Goal: Task Accomplishment & Management: Manage account settings

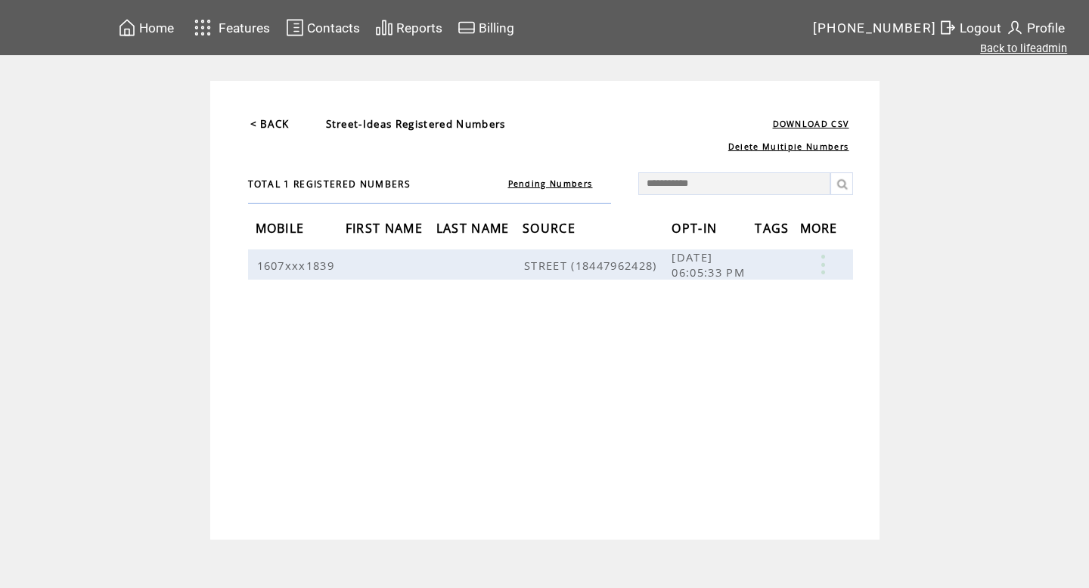
click at [1003, 46] on link "Back to lifeadmin" at bounding box center [1023, 49] width 87 height 14
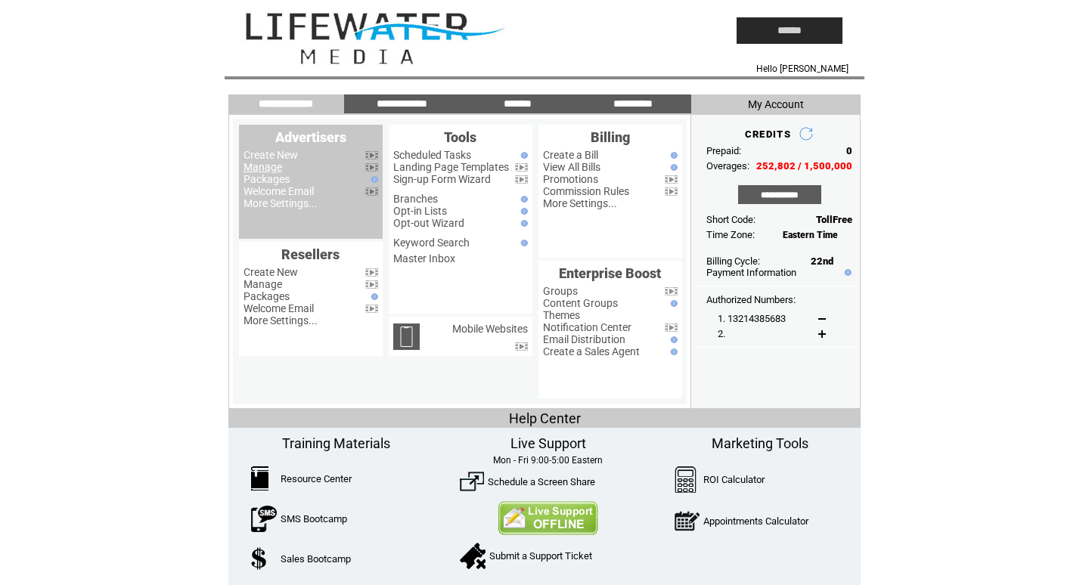
click at [274, 167] on link "Manage" at bounding box center [263, 167] width 39 height 12
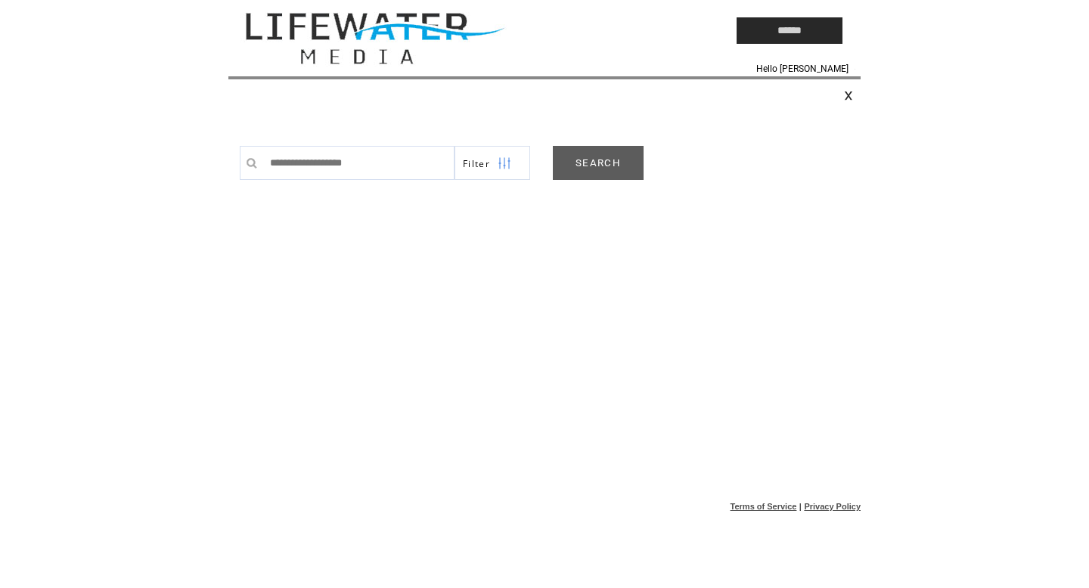
click at [571, 166] on link "SEARCH" at bounding box center [598, 163] width 91 height 34
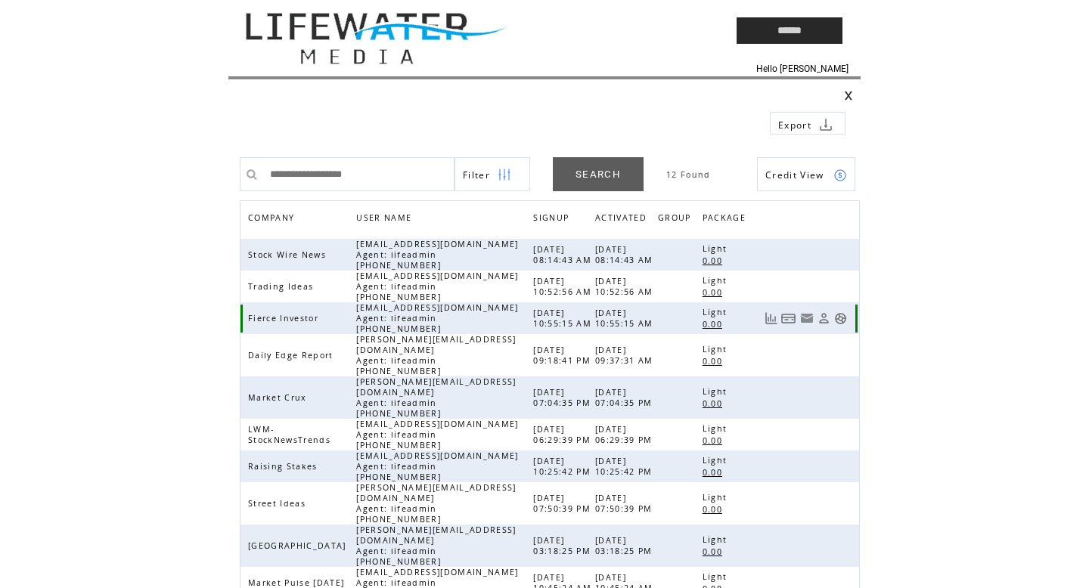
click at [840, 318] on link at bounding box center [840, 318] width 13 height 13
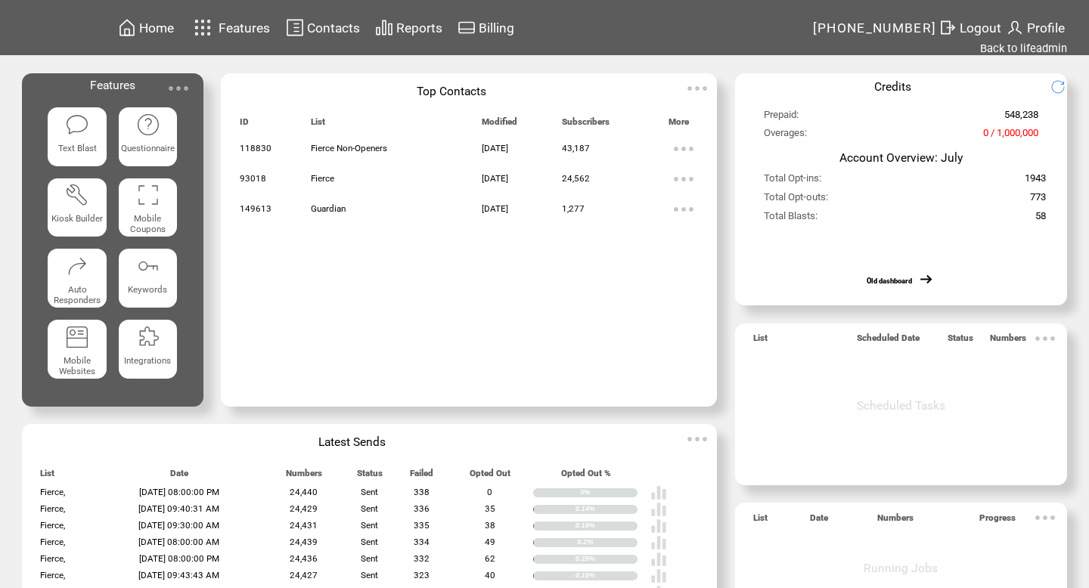
click at [324, 30] on span "Contacts" at bounding box center [333, 27] width 53 height 15
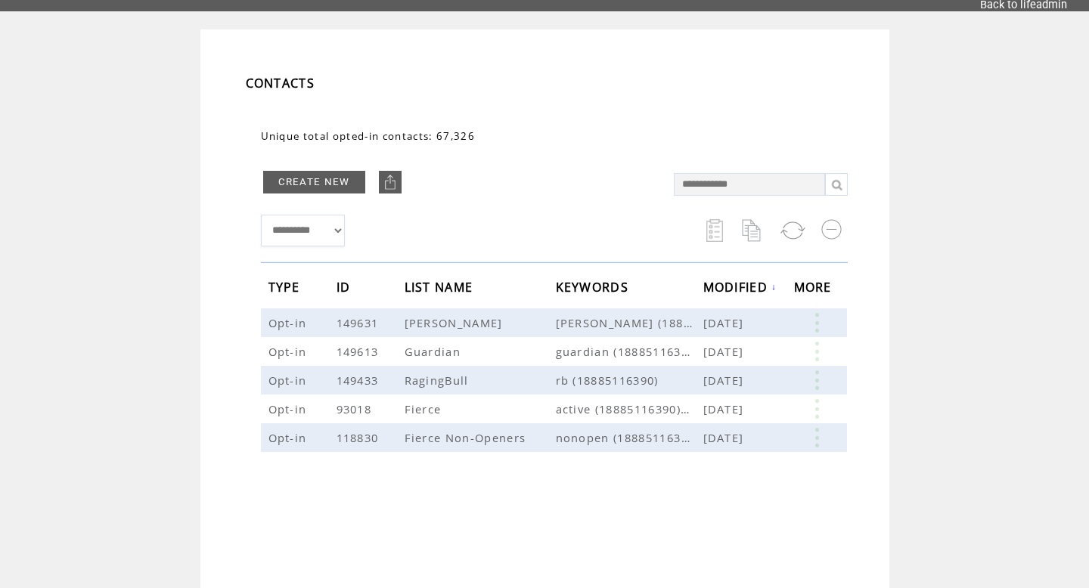
scroll to position [61, 0]
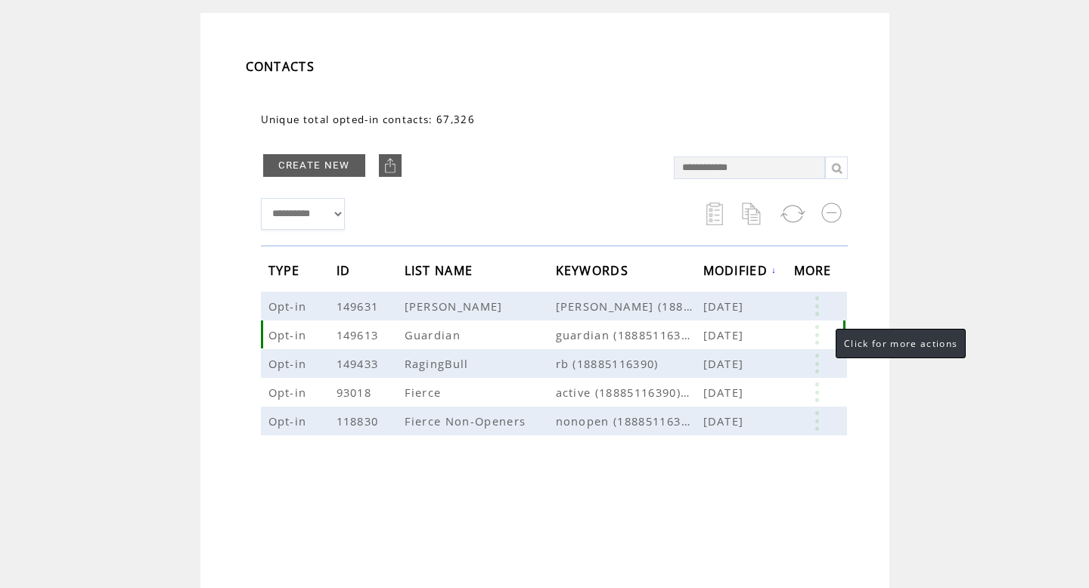
click at [820, 334] on link at bounding box center [816, 335] width 45 height 20
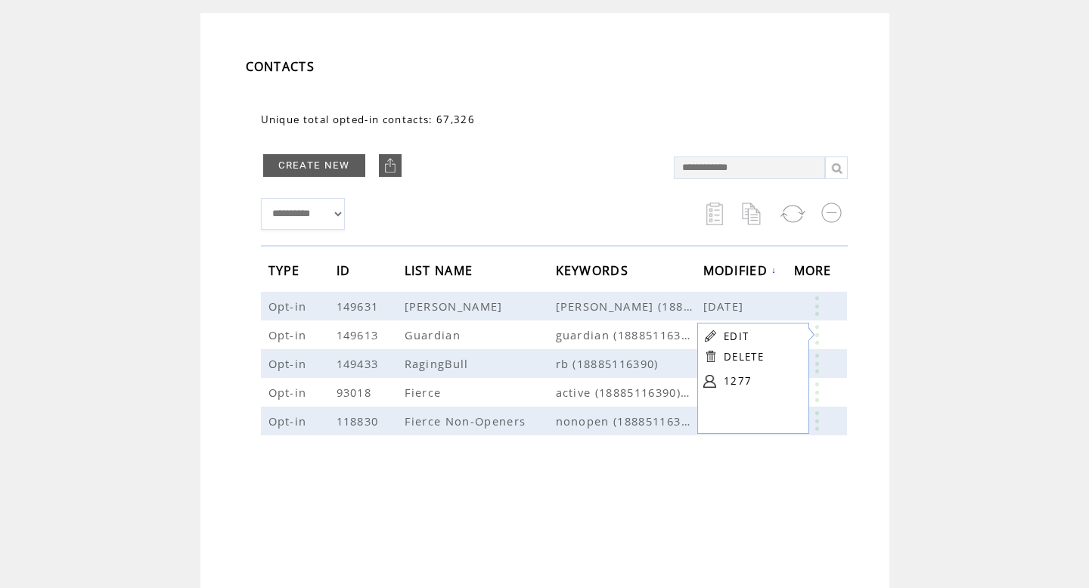
click at [722, 378] on table "EDIT DELETE 1277" at bounding box center [751, 361] width 108 height 76
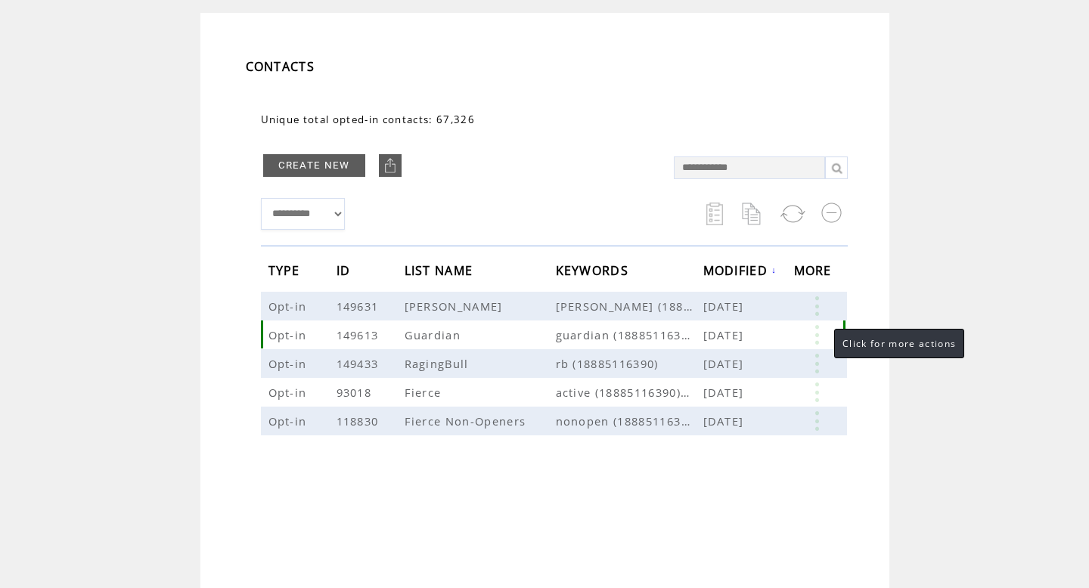
click at [819, 325] on link at bounding box center [816, 335] width 45 height 20
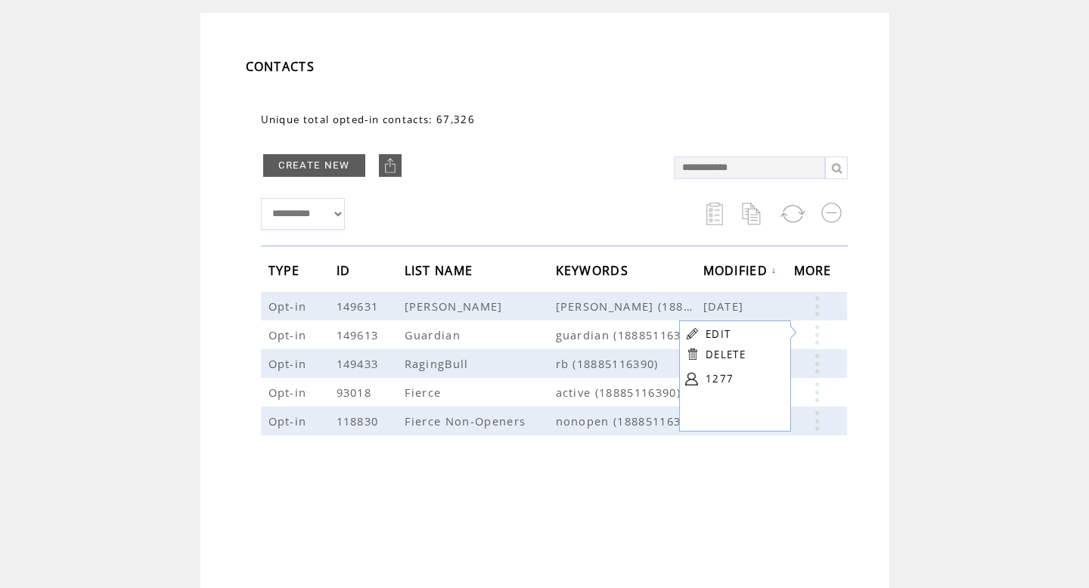
click at [709, 381] on link "1277" at bounding box center [744, 379] width 76 height 23
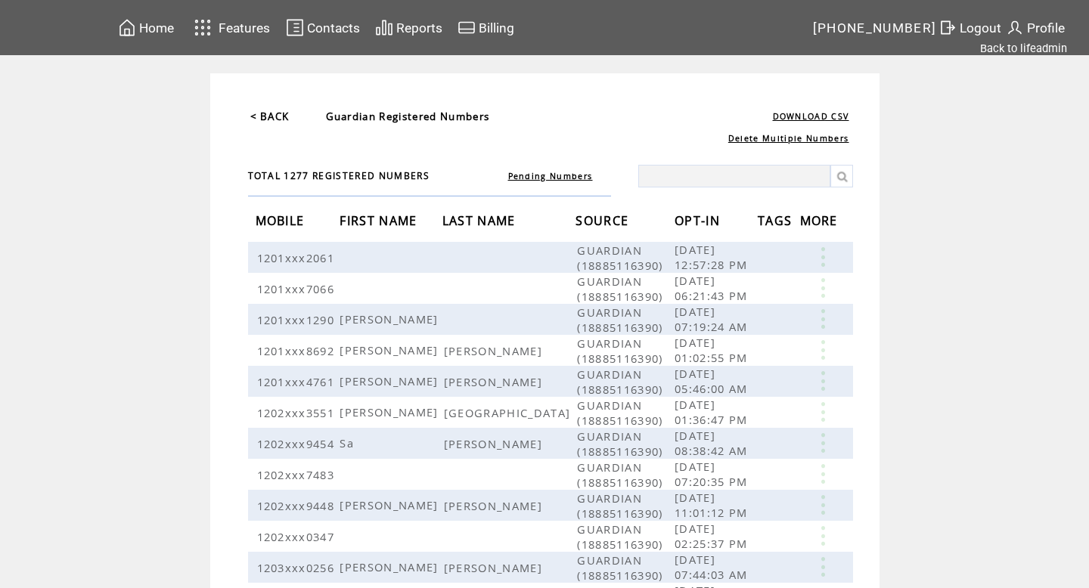
click at [701, 228] on span "OPT-IN" at bounding box center [699, 223] width 49 height 28
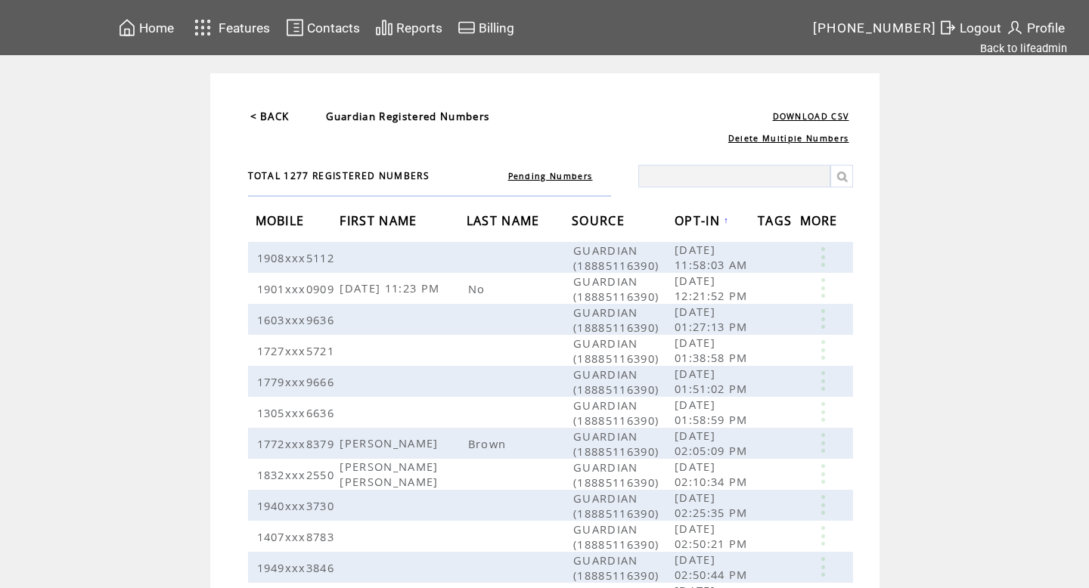
click at [724, 224] on span "OPT-IN" at bounding box center [699, 223] width 49 height 28
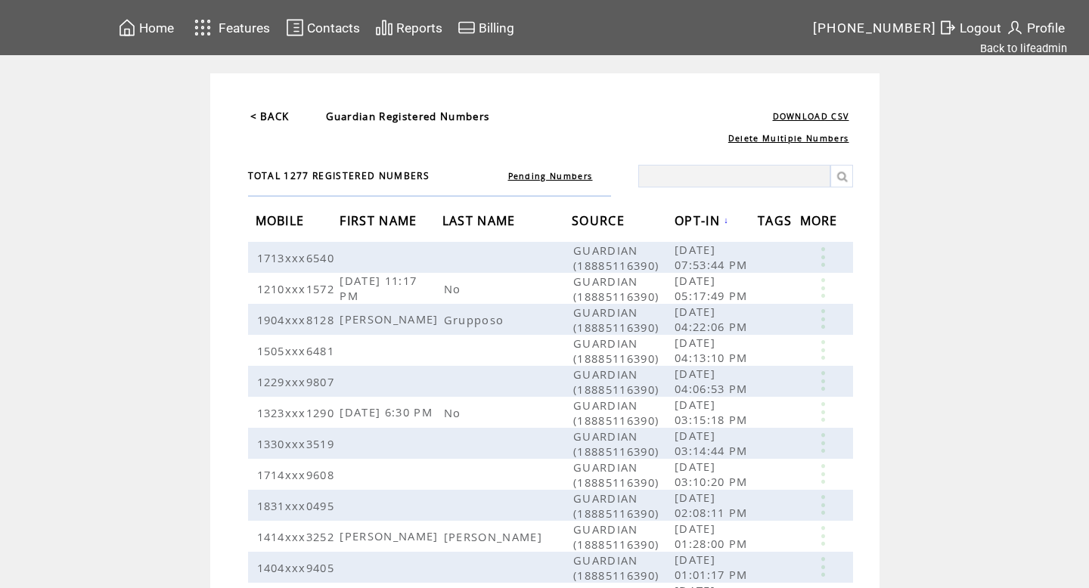
click at [820, 228] on span "MORE" at bounding box center [821, 223] width 42 height 28
click at [260, 112] on link "< BACK" at bounding box center [269, 117] width 39 height 14
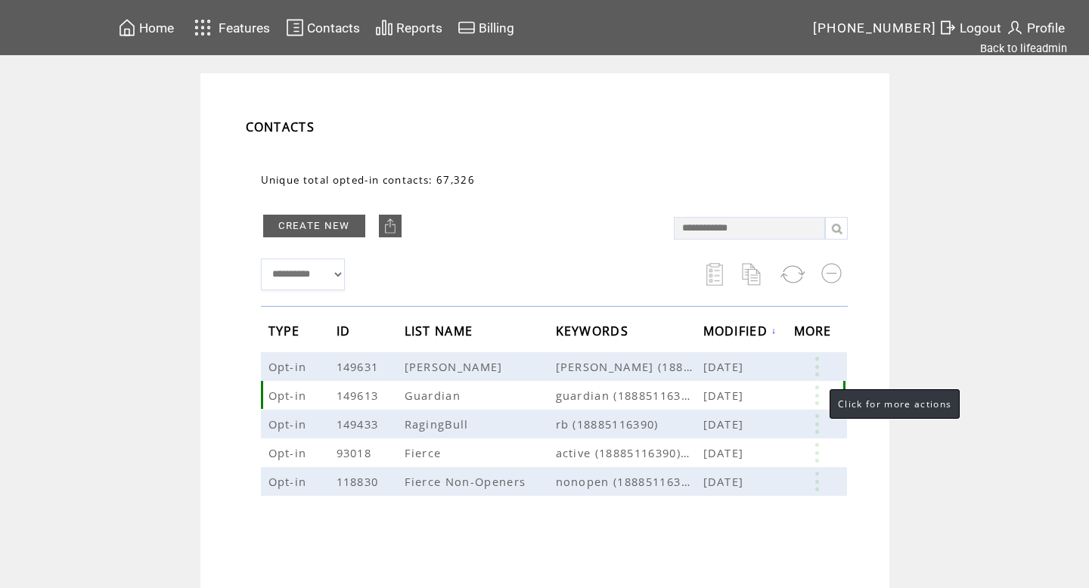
click at [815, 396] on link at bounding box center [816, 396] width 45 height 20
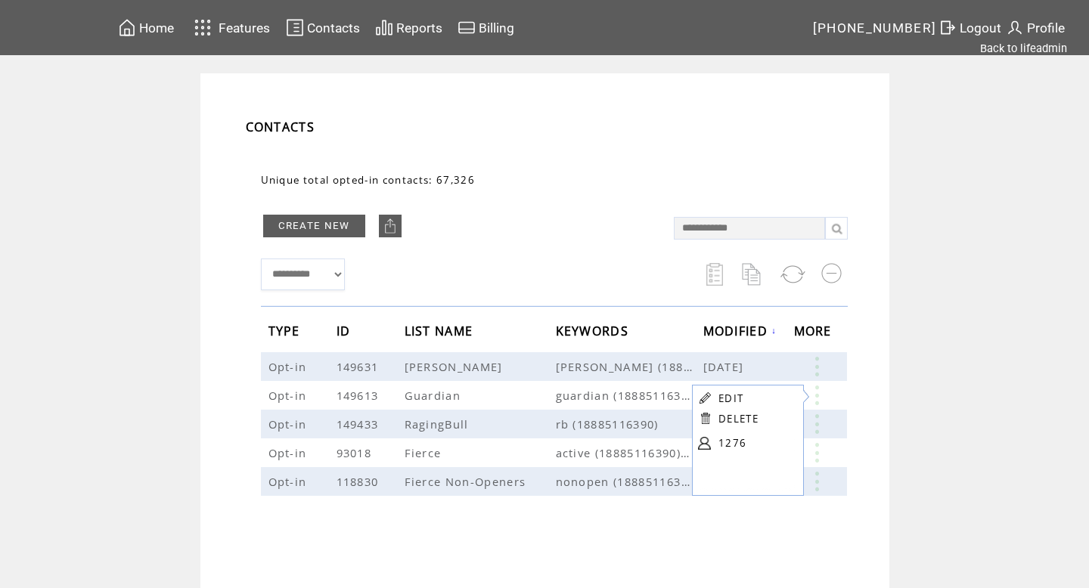
click at [735, 398] on link "EDIT" at bounding box center [731, 399] width 25 height 14
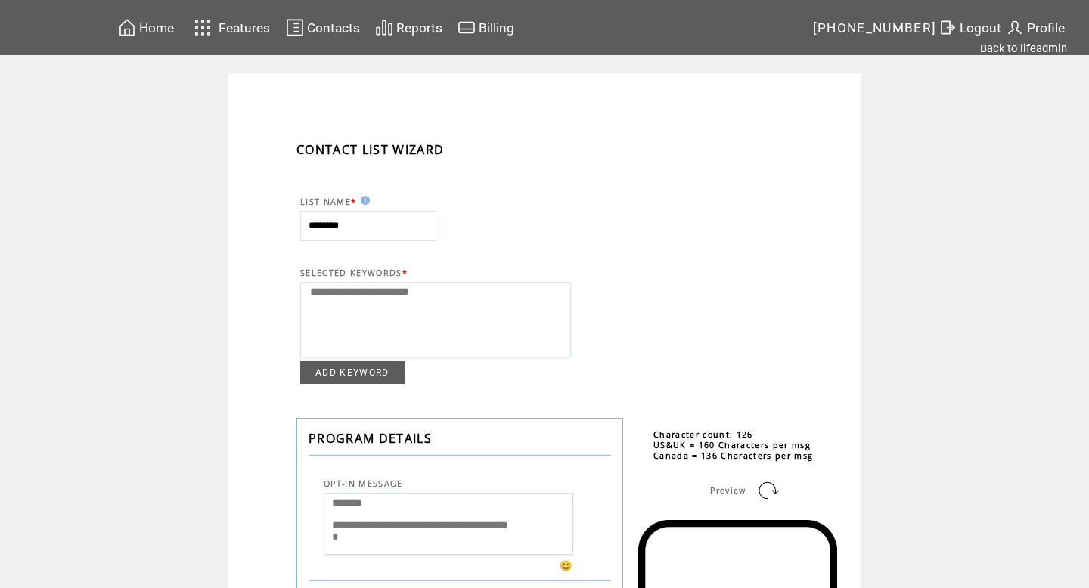
select select
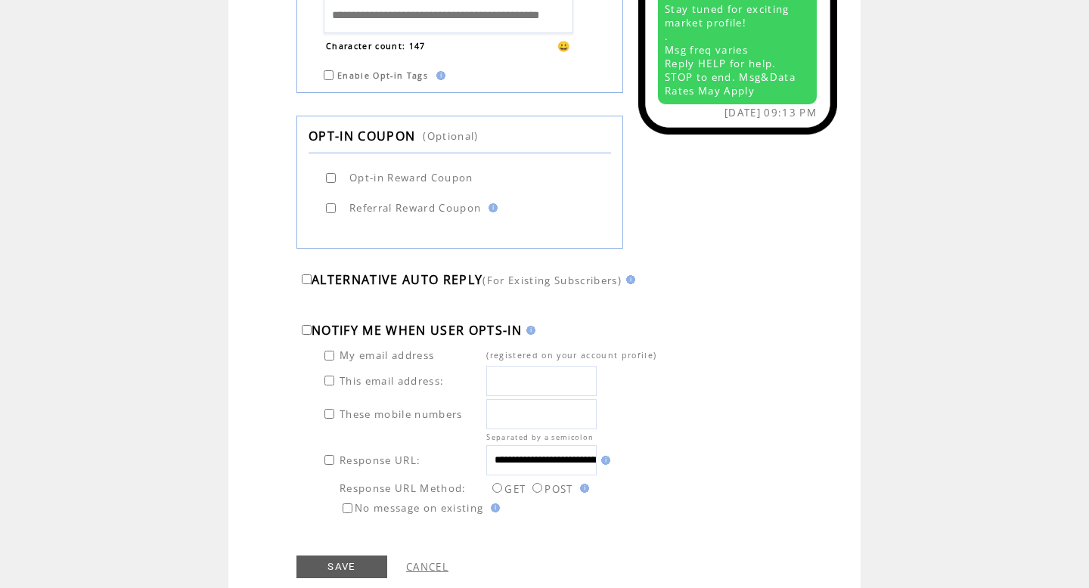
scroll to position [852, 0]
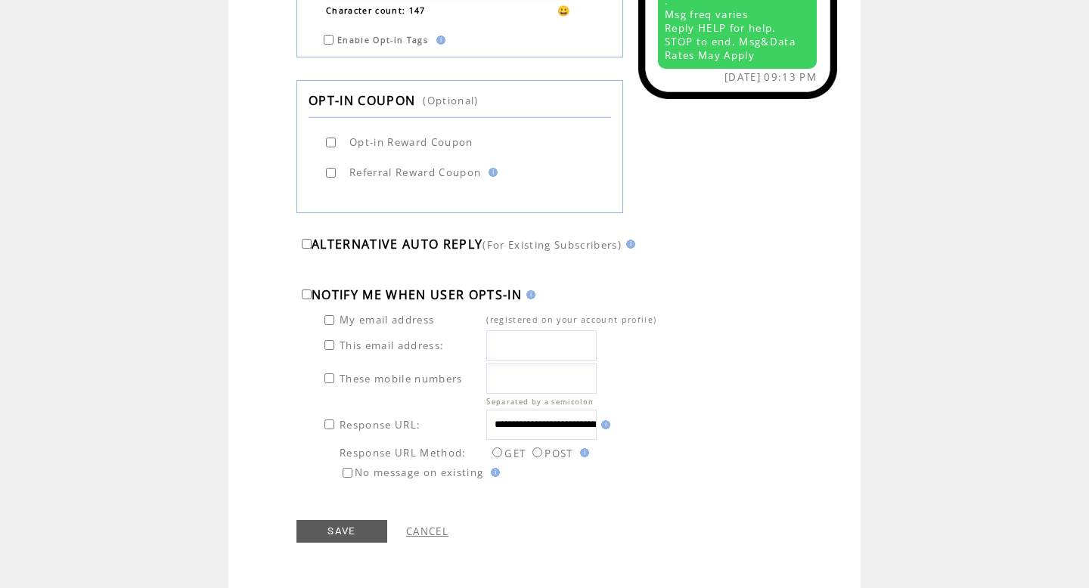
click at [498, 476] on img at bounding box center [493, 472] width 14 height 9
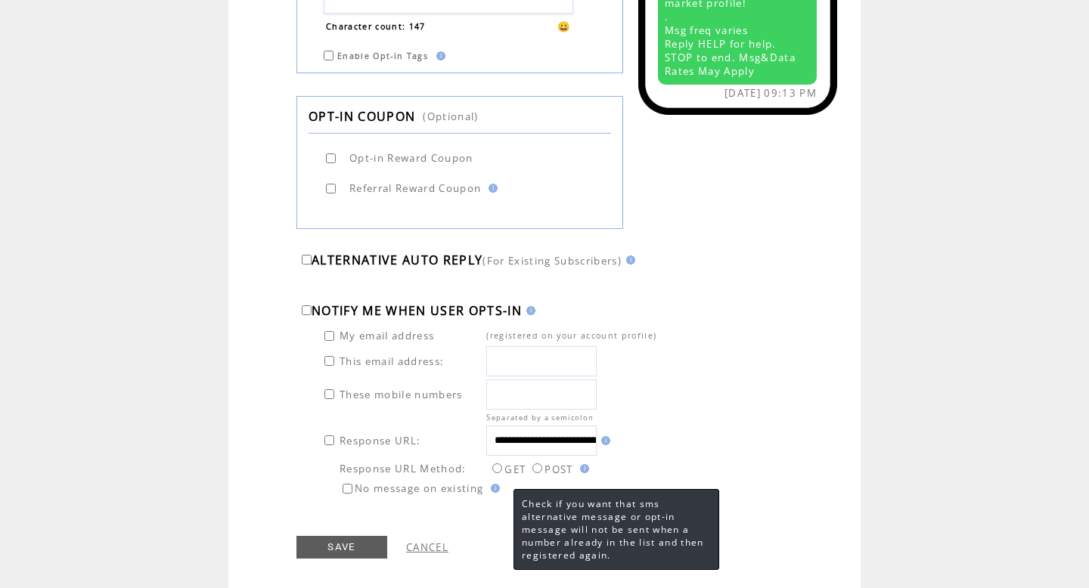
scroll to position [830, 0]
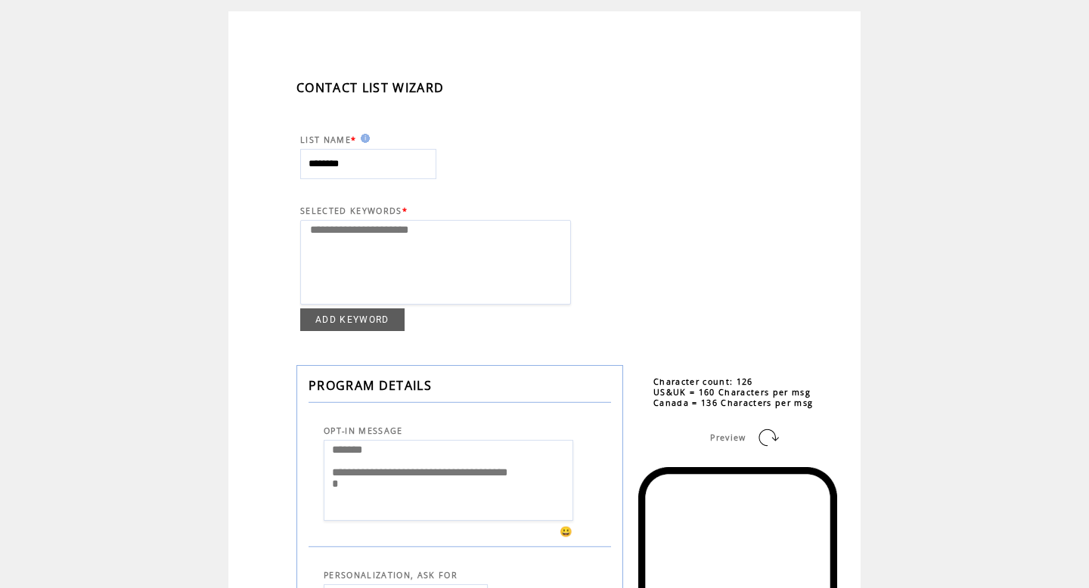
scroll to position [0, 0]
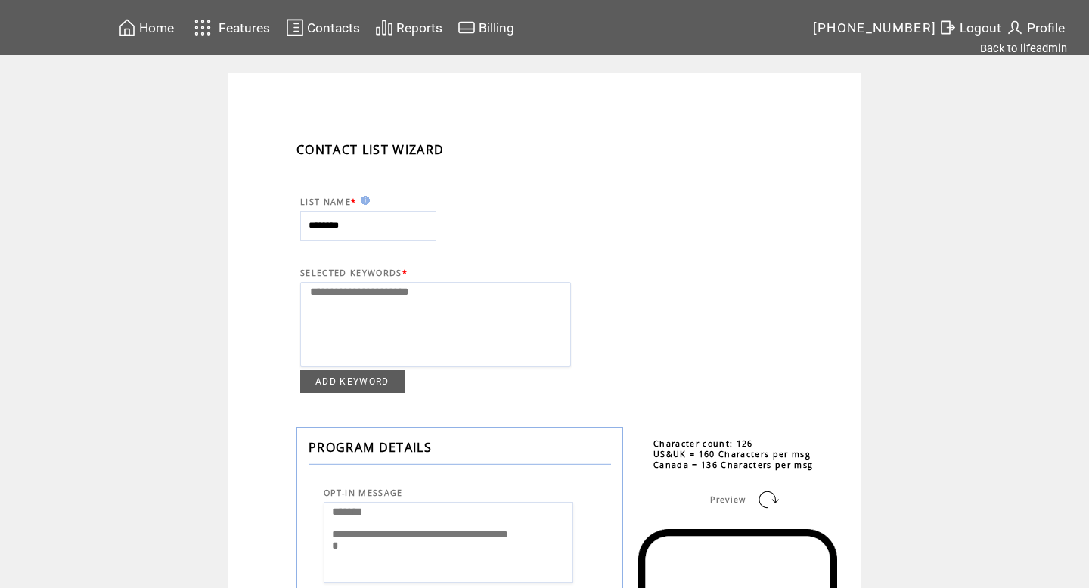
click at [433, 25] on span "Reports" at bounding box center [419, 27] width 46 height 15
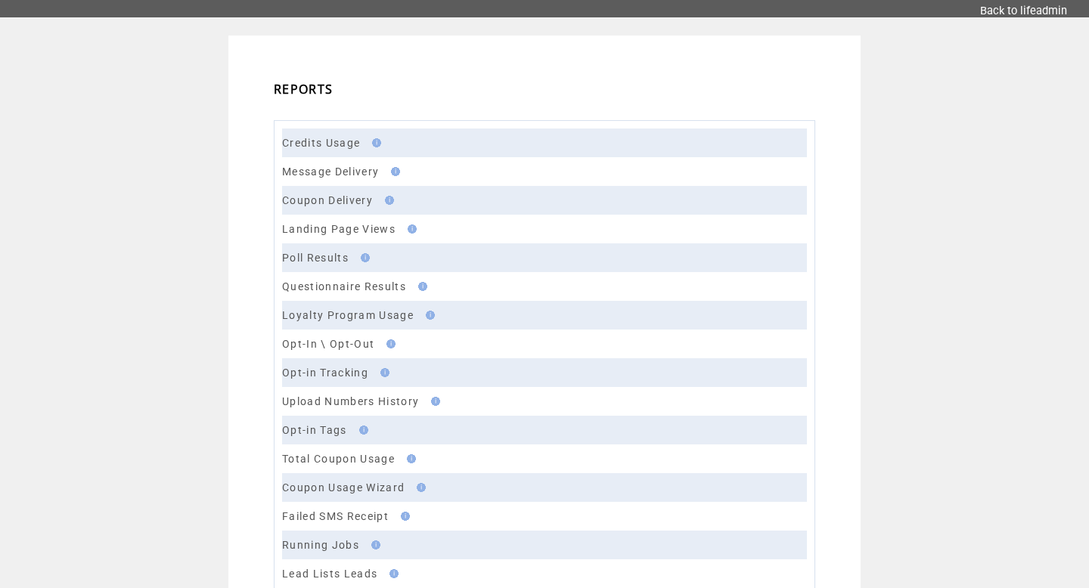
scroll to position [39, 0]
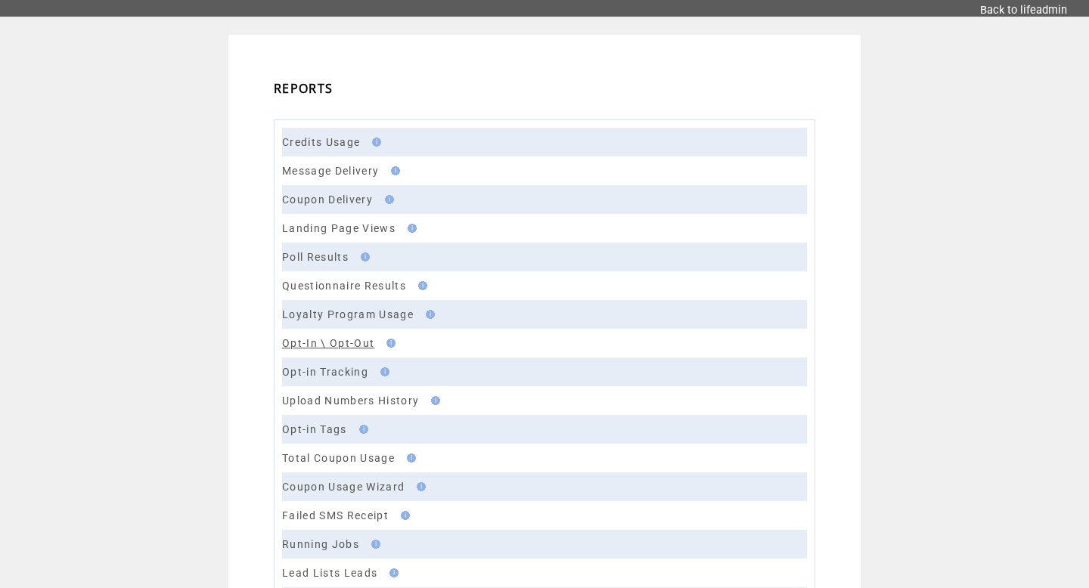
click at [343, 340] on link "Opt-In \ Opt-Out" at bounding box center [328, 343] width 92 height 12
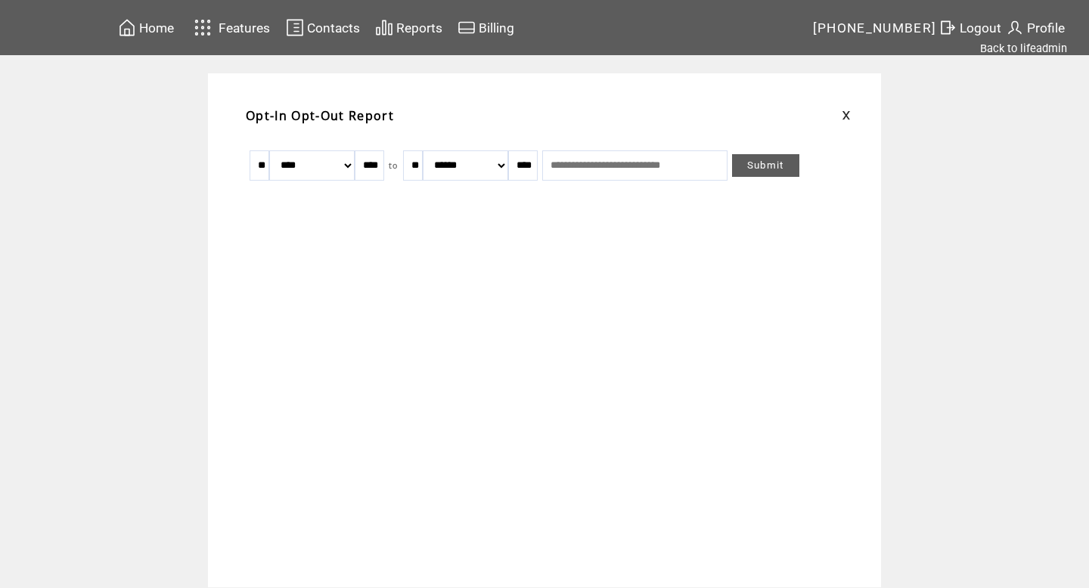
click at [261, 162] on input "**" at bounding box center [260, 166] width 20 height 30
click at [290, 161] on select "******* ******** ***** ***** *** **** **** ****** ********* ******* ******** **…" at bounding box center [311, 166] width 85 height 30
select select "*"
click at [788, 151] on td "Submit" at bounding box center [765, 166] width 69 height 32
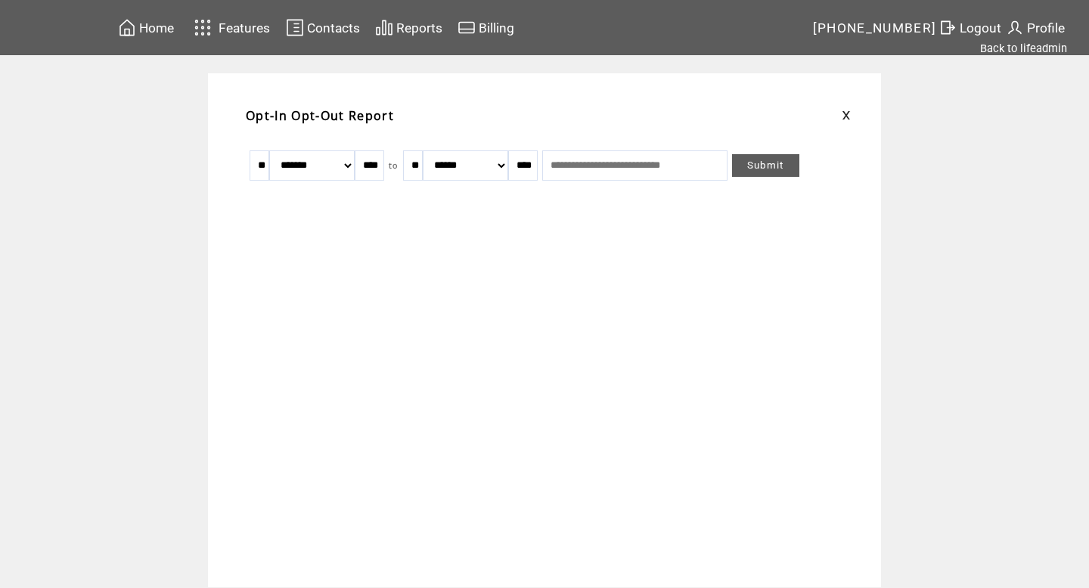
click at [788, 159] on link "Submit" at bounding box center [765, 165] width 67 height 23
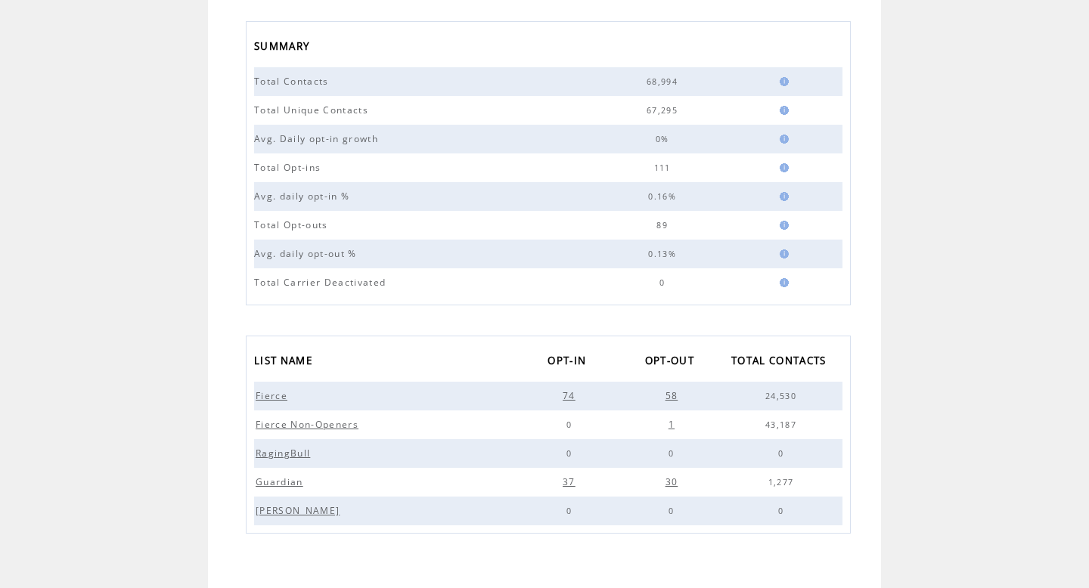
scroll to position [244, 0]
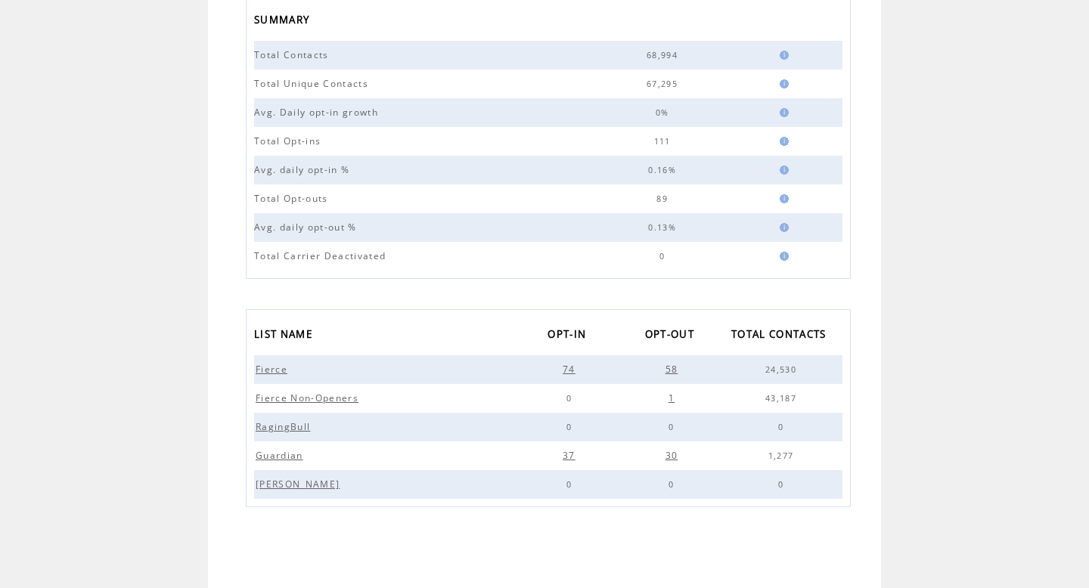
click at [516, 547] on td at bounding box center [545, 550] width 628 height 33
